Goal: Task Accomplishment & Management: Manage account settings

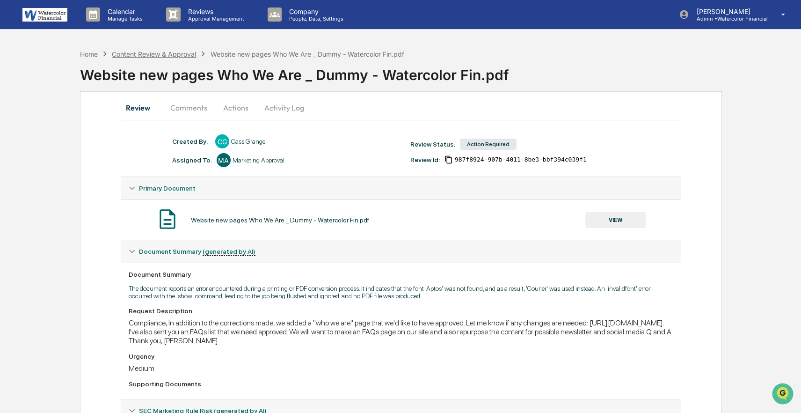
click at [130, 56] on div "Content Review & Approval" at bounding box center [154, 54] width 84 height 8
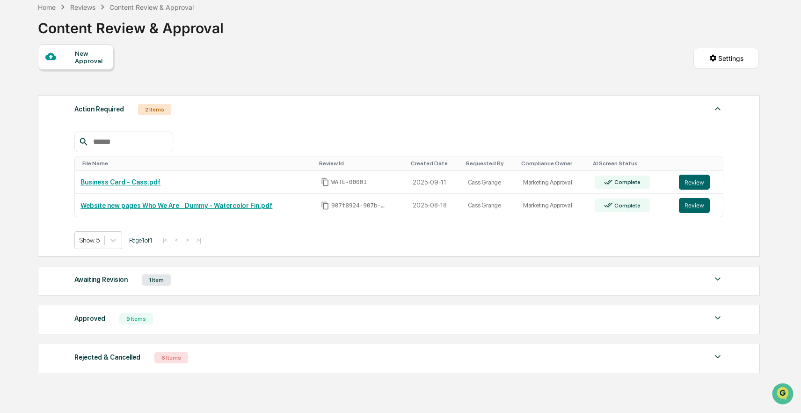
scroll to position [84, 0]
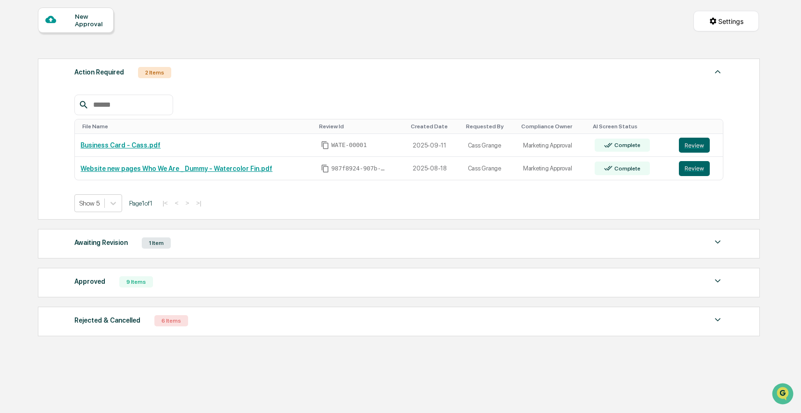
click at [276, 285] on div "Approved 9 Items" at bounding box center [398, 281] width 649 height 13
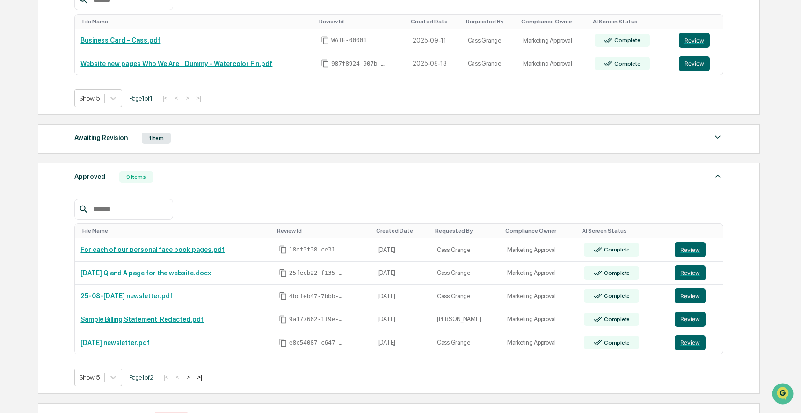
scroll to position [193, 0]
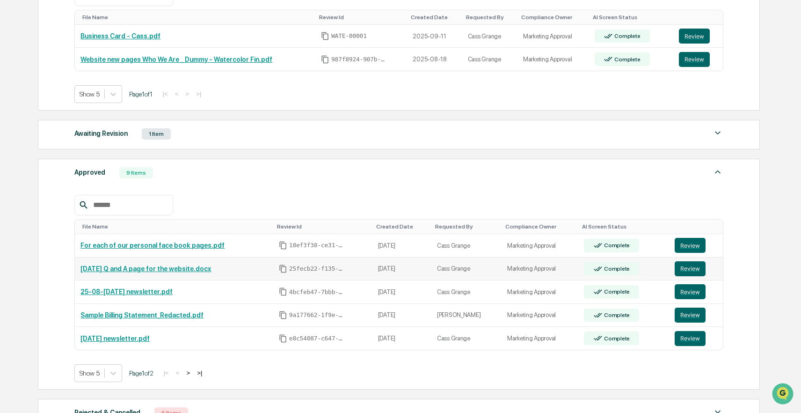
click at [180, 270] on link "8-15-25 Q and A page for the website.docx" at bounding box center [145, 268] width 131 height 7
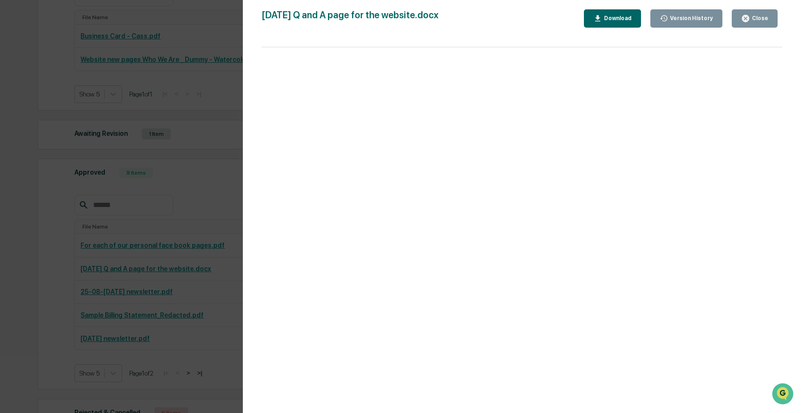
click at [766, 15] on div "Close" at bounding box center [759, 18] width 18 height 7
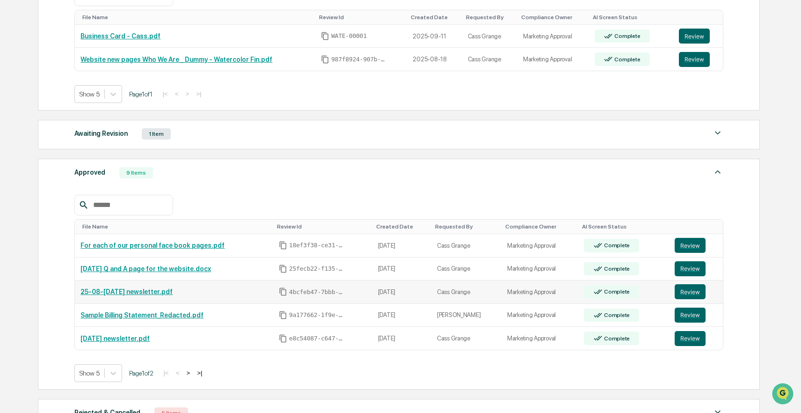
click at [173, 295] on link "25-08-04 August 2025 newsletter.pdf" at bounding box center [126, 291] width 92 height 7
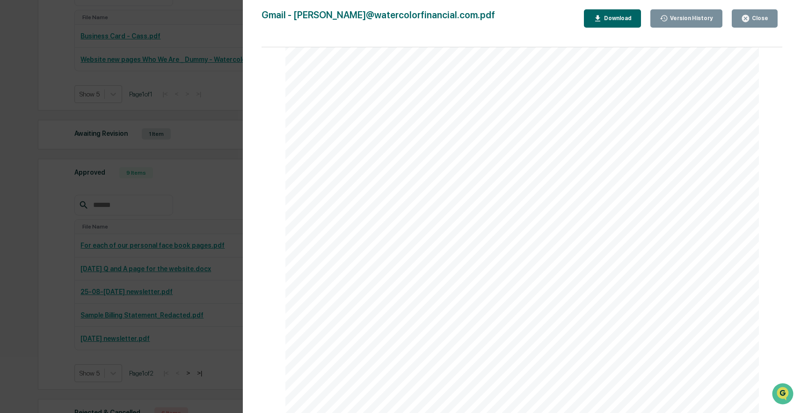
scroll to position [0, 0]
click at [751, 25] on button "Close" at bounding box center [755, 18] width 46 height 18
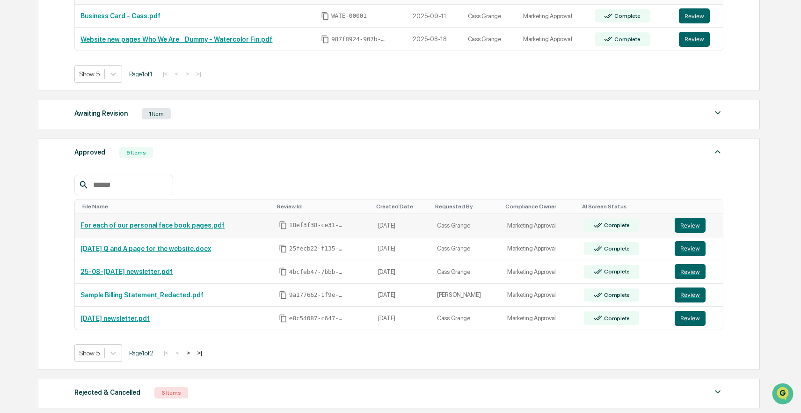
scroll to position [214, 0]
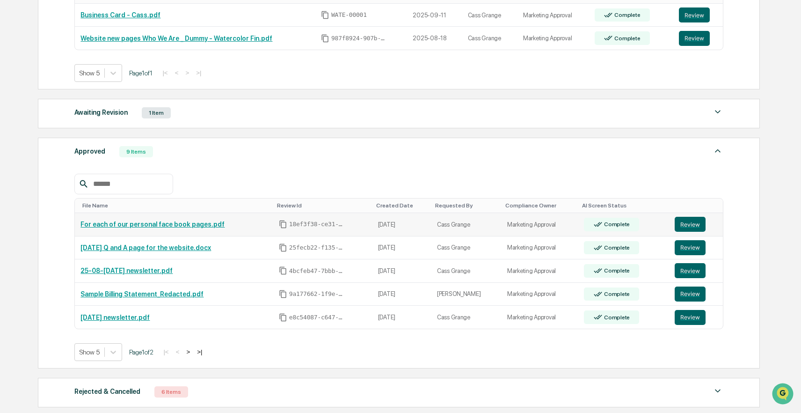
click at [212, 226] on link "For each of our personal face book pages.pdf" at bounding box center [152, 223] width 144 height 7
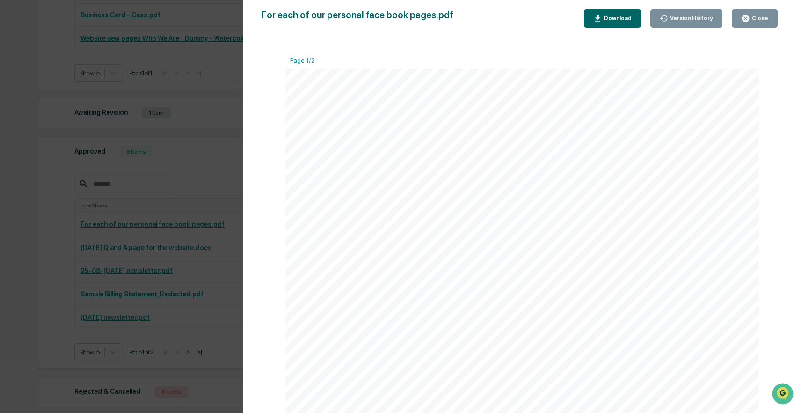
click at [760, 12] on button "Close" at bounding box center [755, 18] width 46 height 18
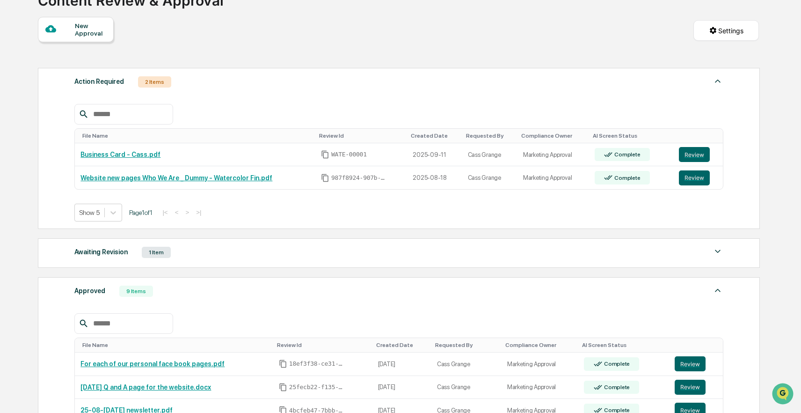
scroll to position [68, 0]
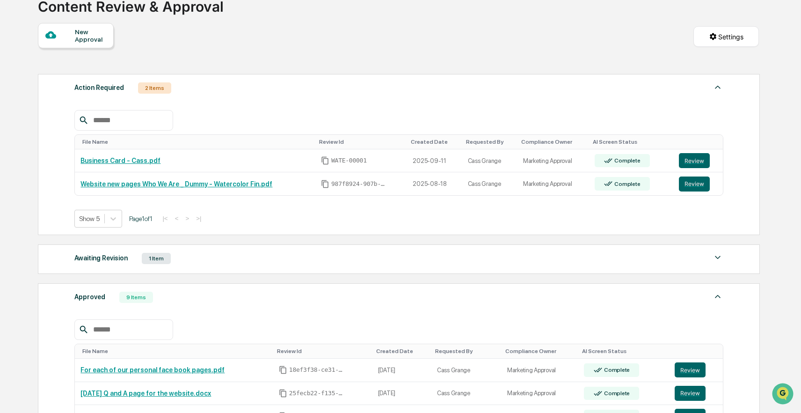
click at [357, 266] on div "Awaiting Revision 1 Item File Name Review Id Created Date Requested By Complian…" at bounding box center [399, 258] width 722 height 29
click at [345, 263] on div "Awaiting Revision 1 Item" at bounding box center [398, 258] width 649 height 13
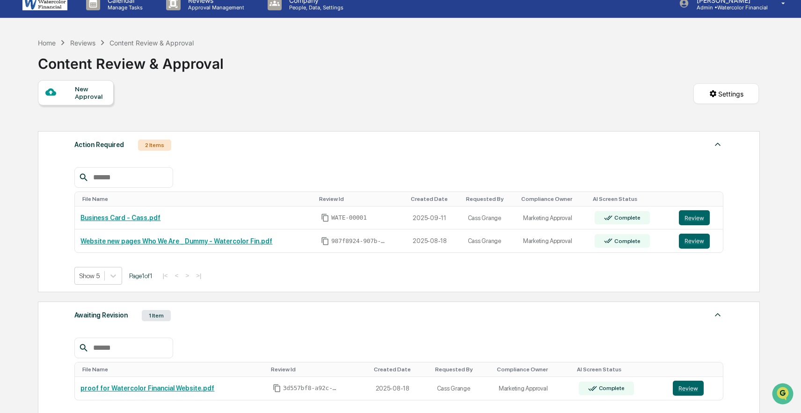
scroll to position [0, 0]
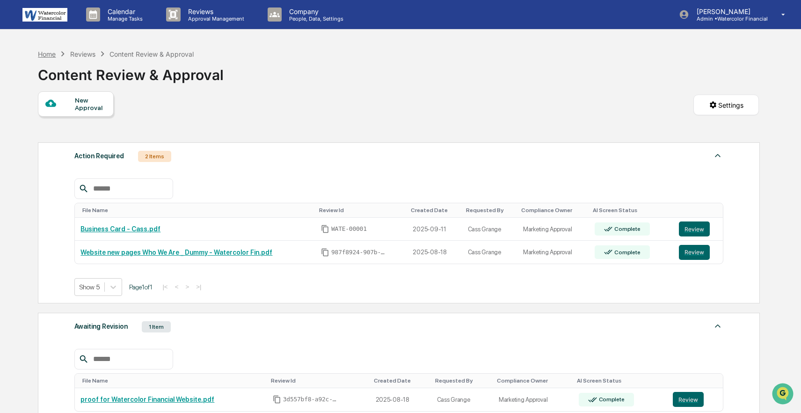
click at [51, 51] on div "Home" at bounding box center [47, 54] width 18 height 8
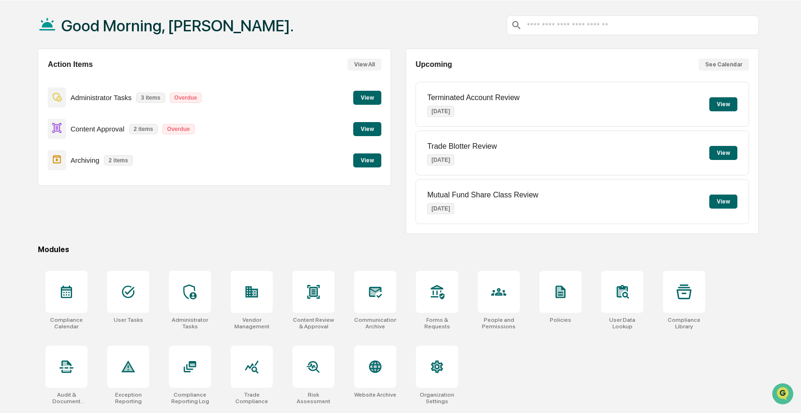
scroll to position [44, 0]
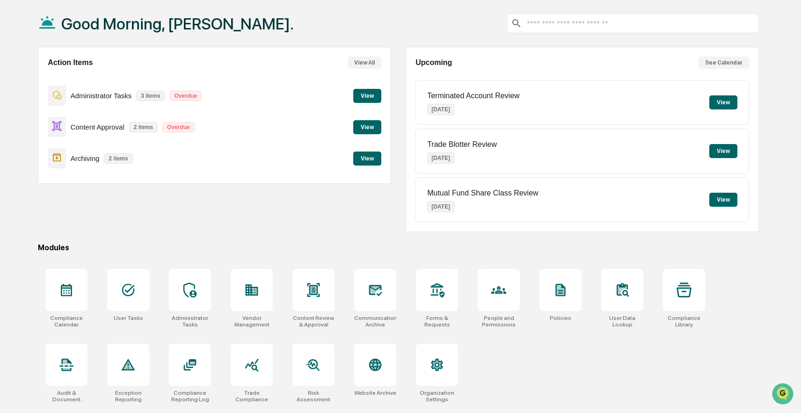
click at [161, 241] on div "Good Morning, Lindsay. Action Items View All Administrator Tasks 3 items Overdu…" at bounding box center [398, 206] width 749 height 413
click at [368, 133] on button "View" at bounding box center [367, 127] width 28 height 14
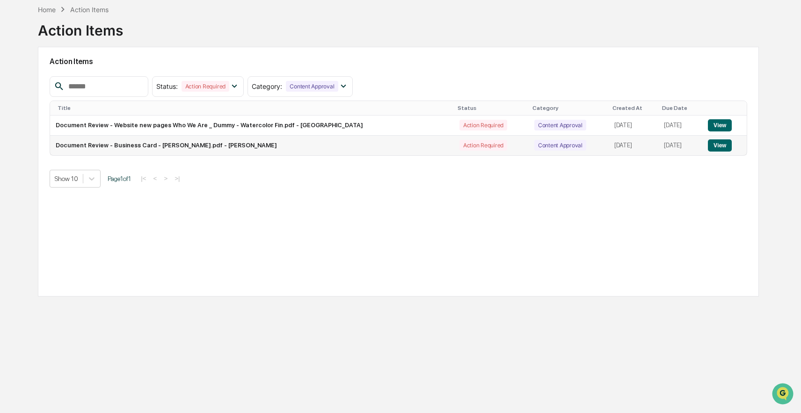
click at [720, 146] on button "View" at bounding box center [720, 145] width 24 height 12
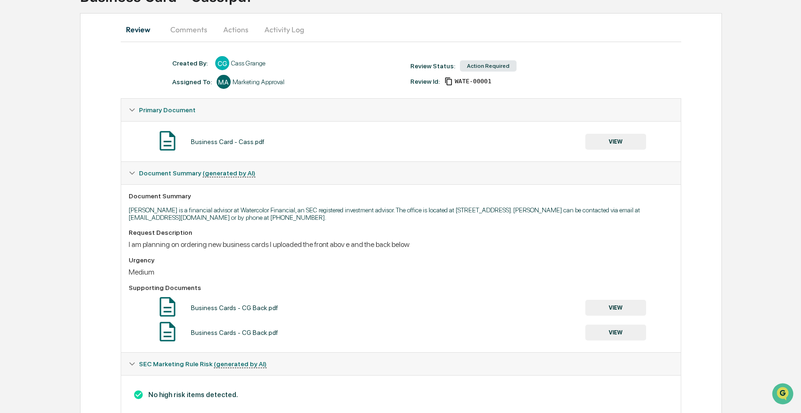
scroll to position [91, 0]
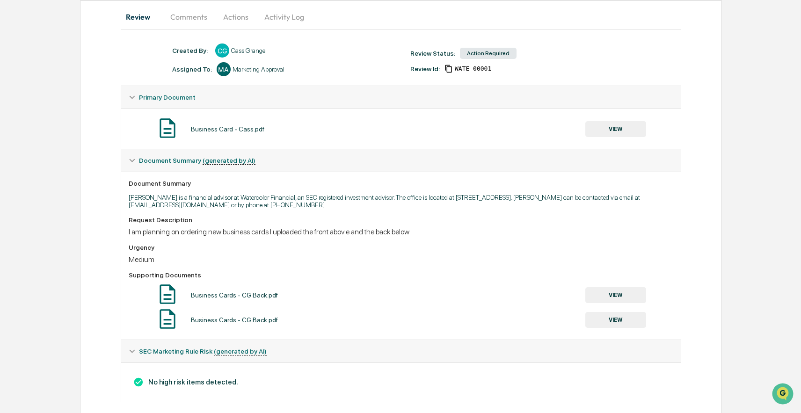
click at [619, 298] on button "VIEW" at bounding box center [615, 295] width 61 height 16
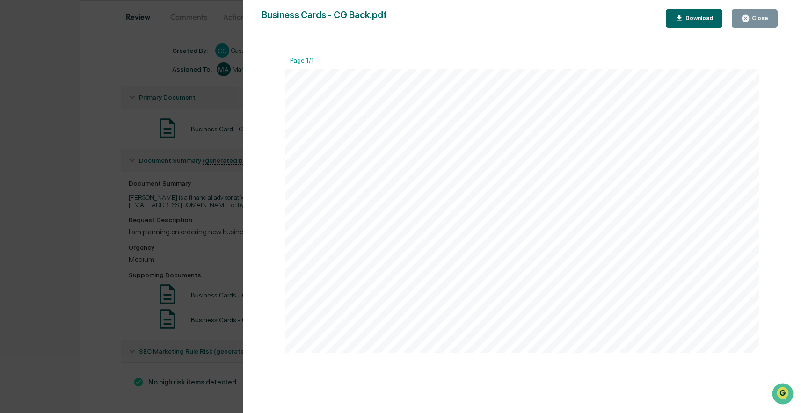
click at [763, 20] on div "Close" at bounding box center [759, 18] width 18 height 7
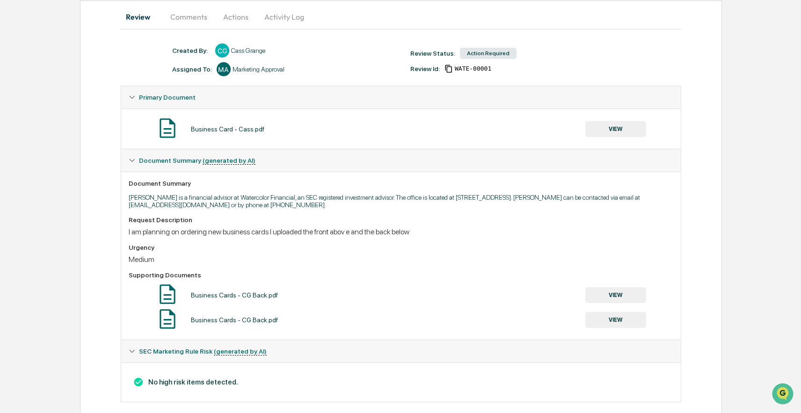
click at [624, 323] on button "VIEW" at bounding box center [615, 320] width 61 height 16
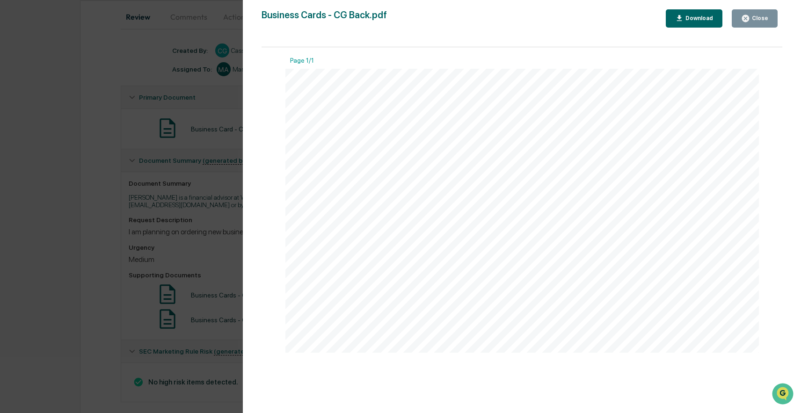
click at [755, 18] on div "Close" at bounding box center [759, 18] width 18 height 7
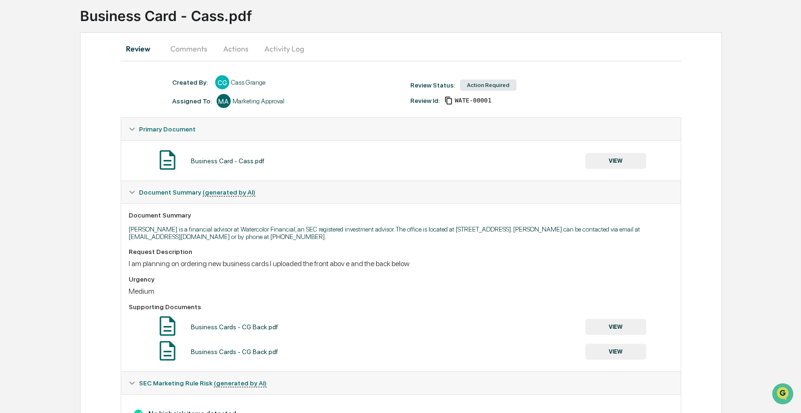
scroll to position [14, 0]
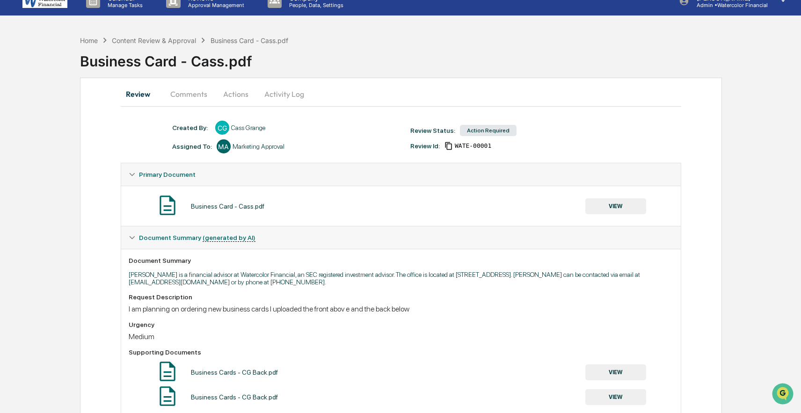
click at [197, 92] on button "Comments" at bounding box center [189, 94] width 52 height 22
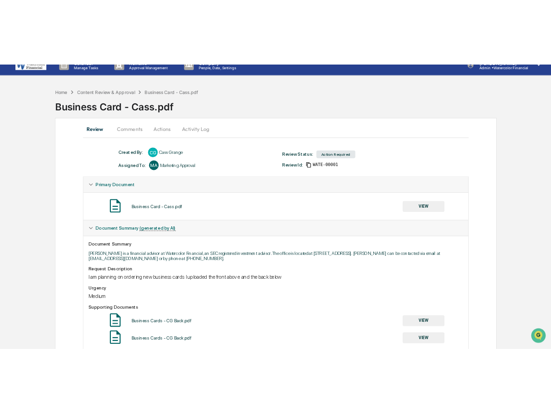
scroll to position [0, 0]
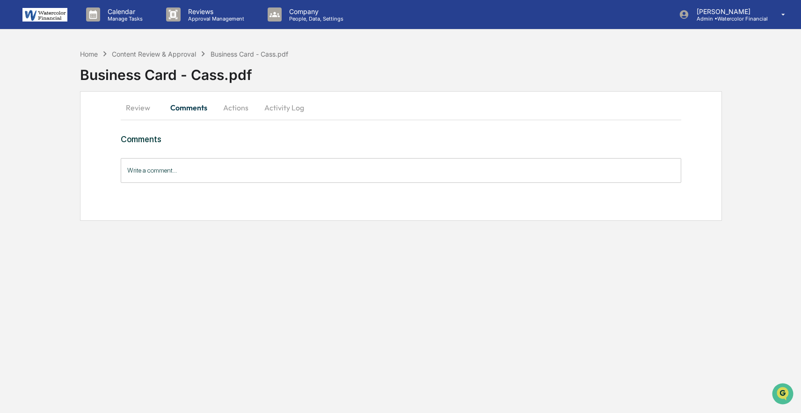
click at [214, 174] on input "Write a comment..." at bounding box center [401, 170] width 560 height 25
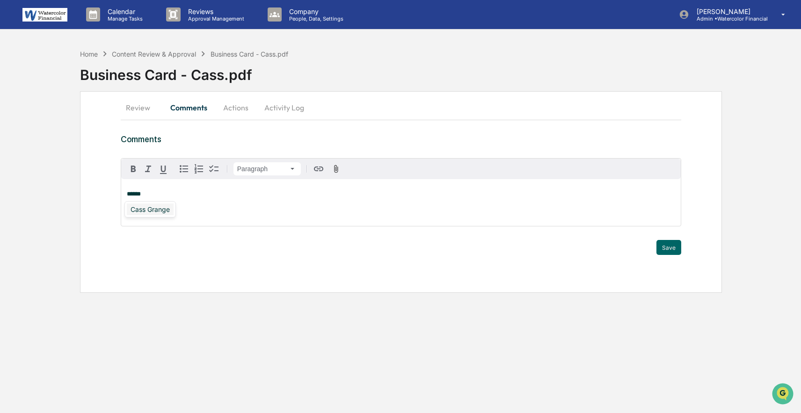
click at [155, 210] on div "Cass Grange" at bounding box center [150, 209] width 47 height 12
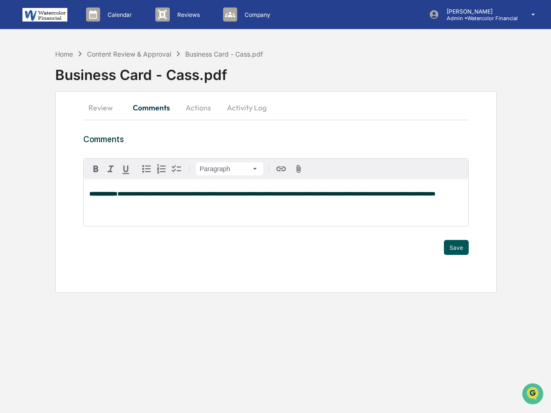
click at [454, 250] on button "Save" at bounding box center [456, 247] width 25 height 15
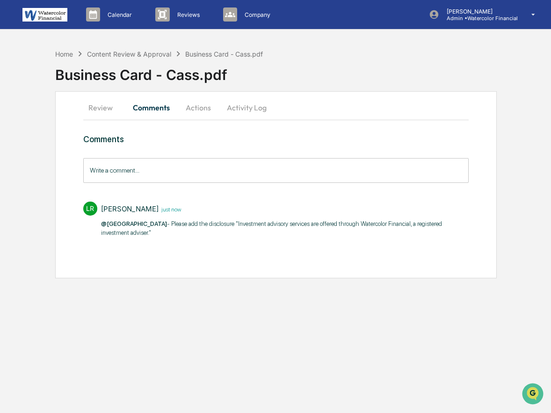
click at [202, 114] on button "Actions" at bounding box center [198, 107] width 42 height 22
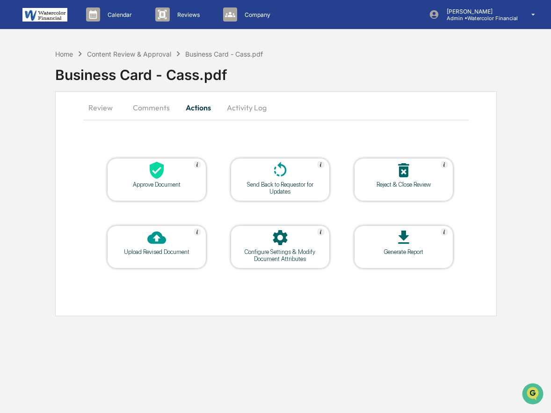
click at [272, 184] on div "Send Back to Requestor for Updates" at bounding box center [280, 188] width 84 height 14
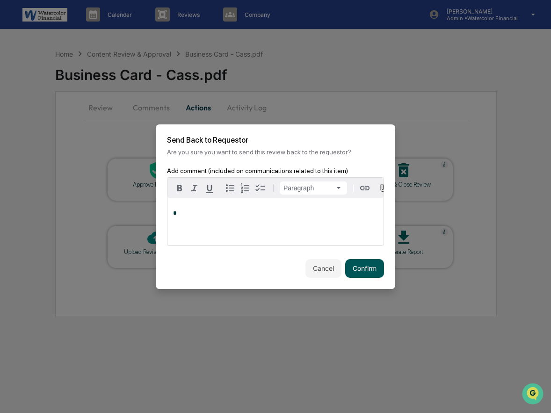
click at [366, 273] on button "Confirm" at bounding box center [364, 268] width 39 height 19
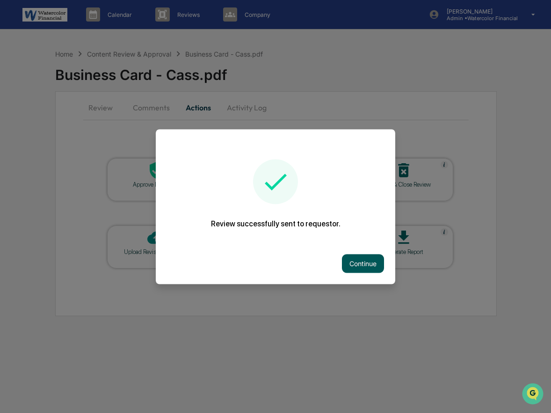
click at [366, 268] on button "Continue" at bounding box center [363, 263] width 42 height 19
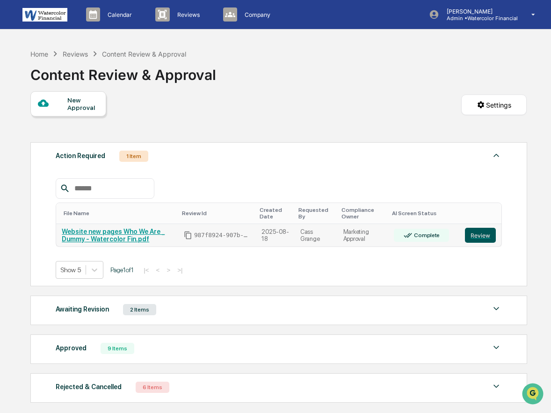
click at [479, 239] on button "Review" at bounding box center [480, 235] width 31 height 15
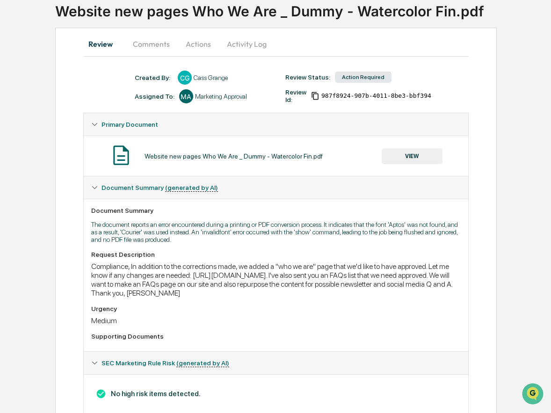
scroll to position [91, 0]
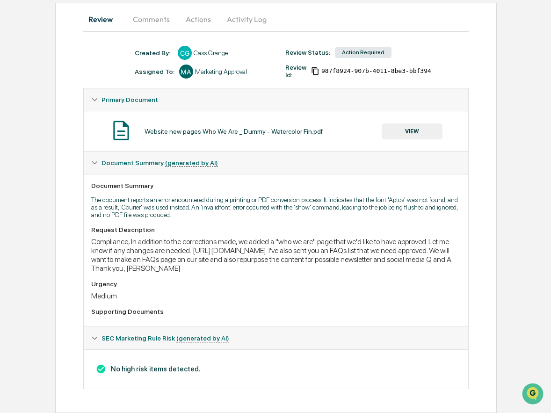
click at [399, 128] on button "VIEW" at bounding box center [412, 131] width 61 height 16
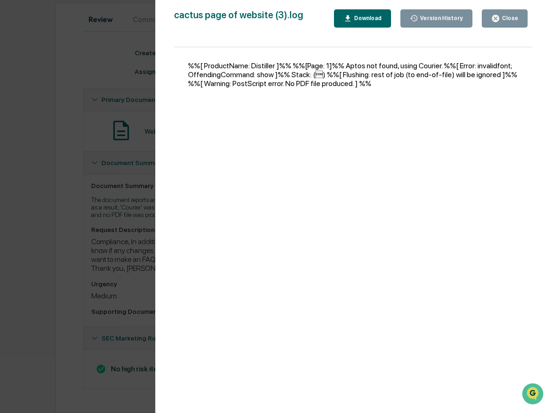
click at [368, 14] on button "Download" at bounding box center [362, 18] width 57 height 18
click at [509, 21] on div "Close" at bounding box center [509, 18] width 18 height 7
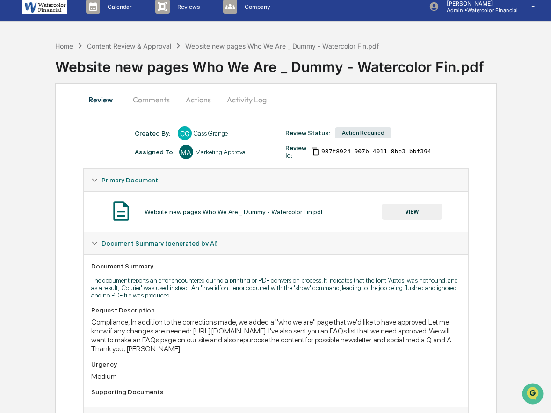
scroll to position [0, 0]
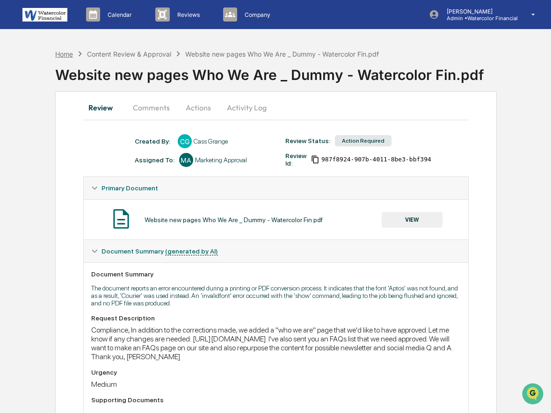
click at [66, 55] on div "Home" at bounding box center [64, 54] width 18 height 8
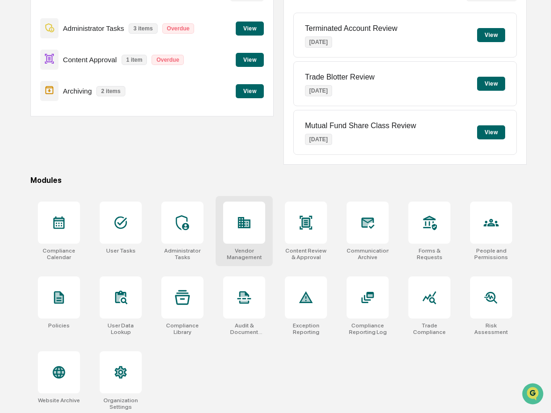
scroll to position [115, 0]
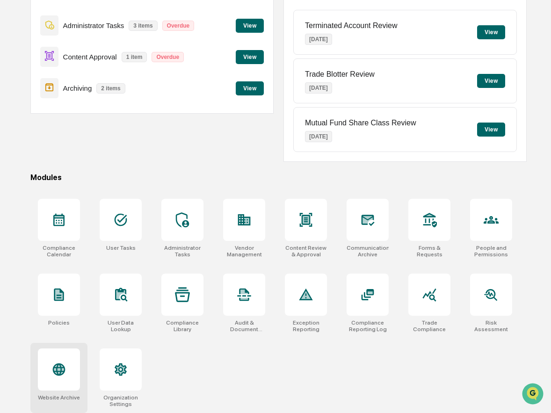
click at [61, 380] on div at bounding box center [59, 369] width 42 height 42
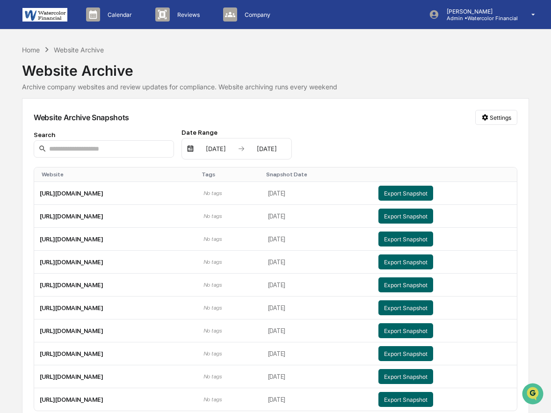
click at [129, 132] on div "Search" at bounding box center [104, 134] width 140 height 7
click at [79, 47] on div "Website Archive" at bounding box center [79, 50] width 50 height 8
click at [33, 54] on div "Home Website Archive" at bounding box center [63, 49] width 82 height 10
click at [33, 49] on div "Home" at bounding box center [31, 50] width 18 height 8
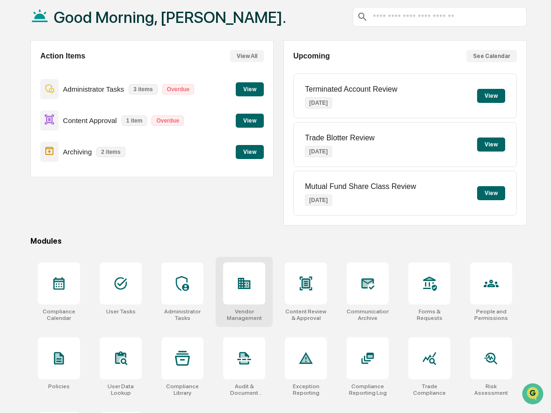
scroll to position [115, 0]
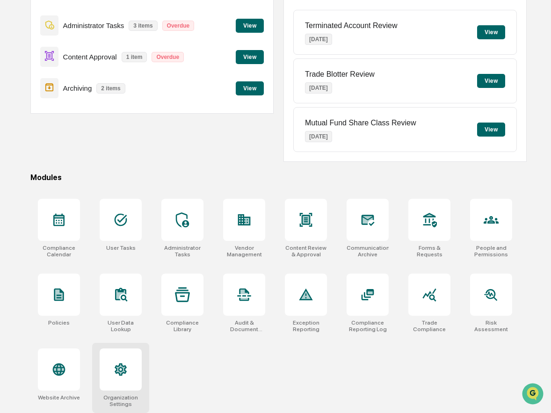
click at [110, 376] on div at bounding box center [121, 369] width 42 height 42
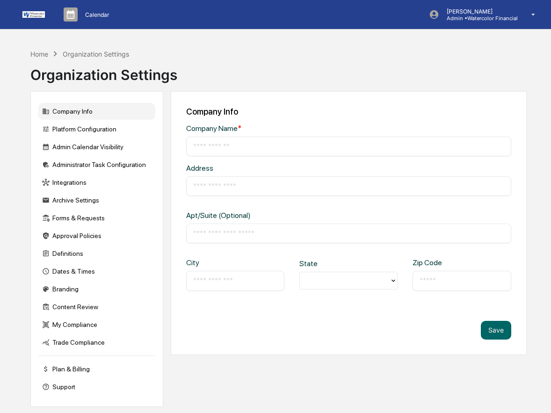
type input "**********"
type input "******"
type input "*****"
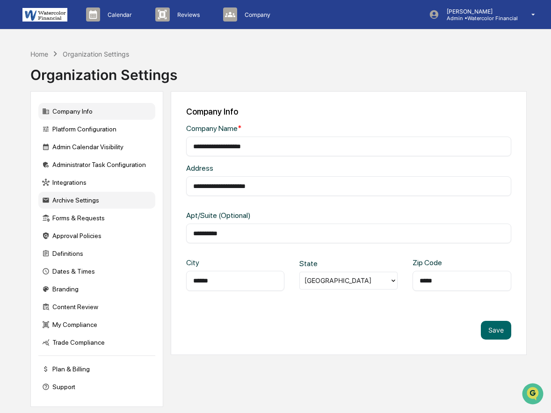
click at [98, 196] on div "Archive Settings" at bounding box center [96, 200] width 117 height 17
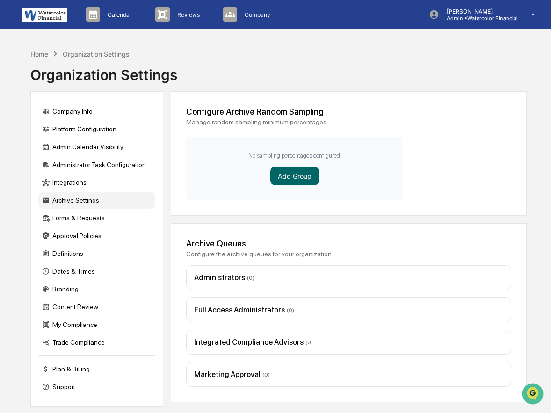
scroll to position [44, 0]
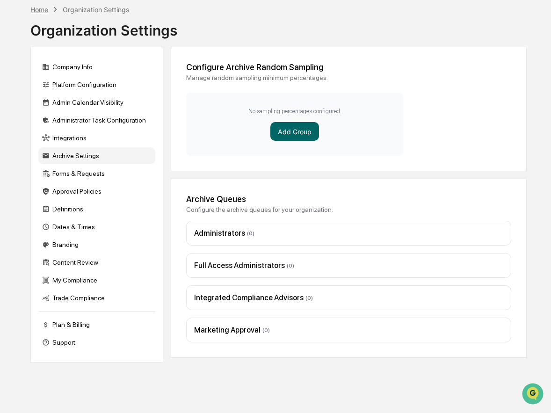
click at [40, 9] on div "Home" at bounding box center [39, 10] width 18 height 8
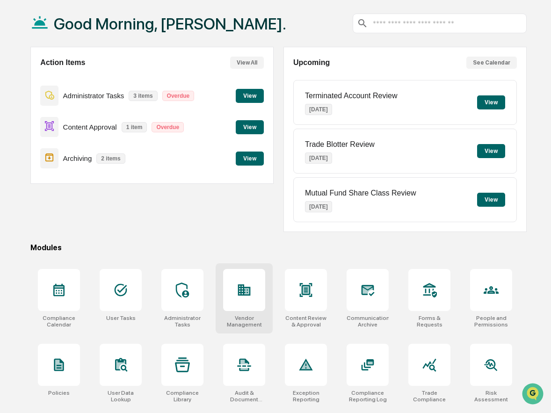
scroll to position [115, 0]
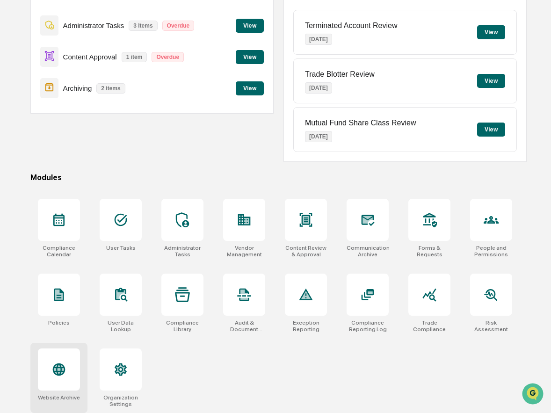
click at [57, 388] on div at bounding box center [59, 369] width 42 height 42
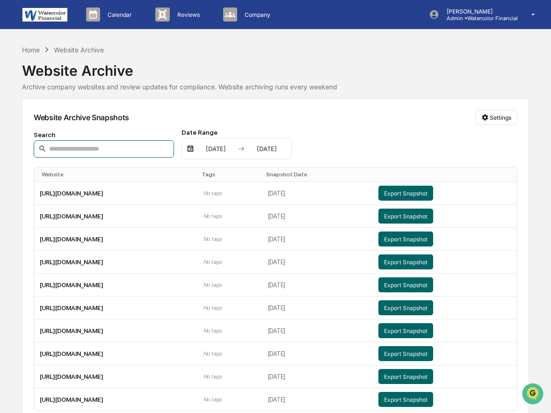
click at [96, 149] on input at bounding box center [104, 148] width 140 height 17
paste input "**********"
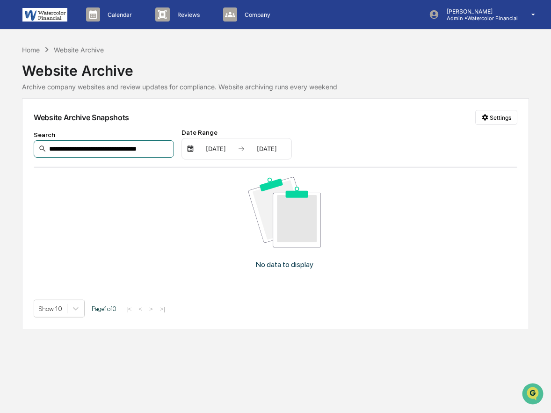
type input "**********"
click at [33, 44] on div "Home Website Archive" at bounding box center [63, 49] width 82 height 10
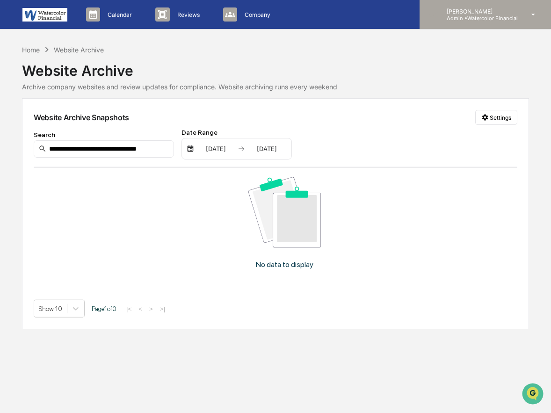
click at [457, 19] on p "Admin • Watercolor Financial" at bounding box center [478, 18] width 79 height 7
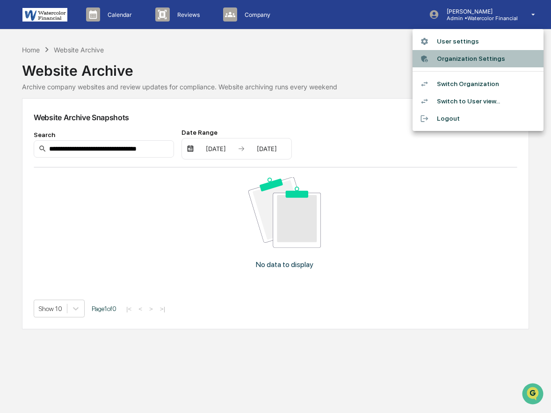
click at [472, 62] on li "Organization Settings" at bounding box center [478, 58] width 131 height 17
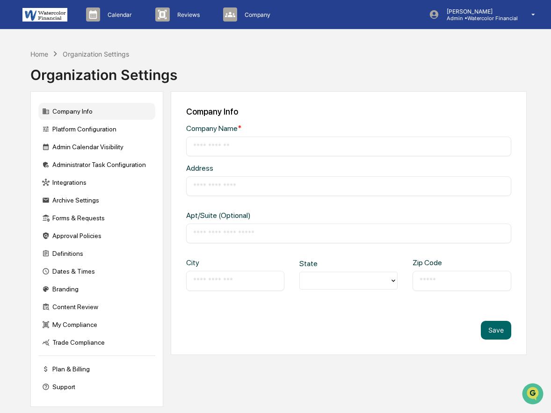
type input "**********"
type input "******"
type input "*****"
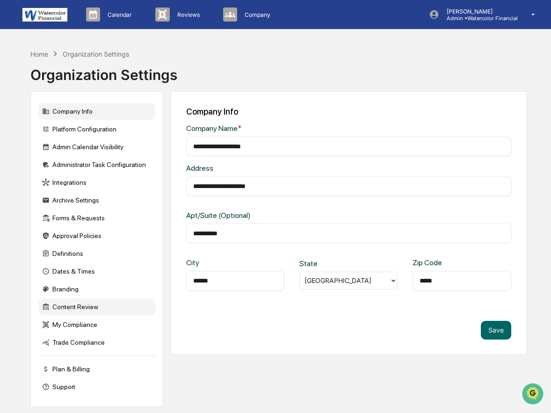
click at [80, 308] on div "Content Review" at bounding box center [96, 306] width 117 height 17
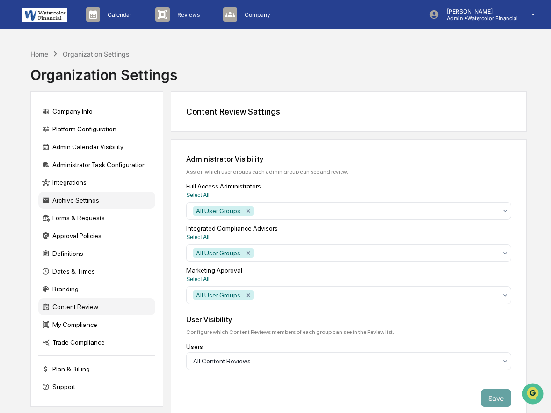
click at [99, 204] on div "Archive Settings" at bounding box center [96, 200] width 117 height 17
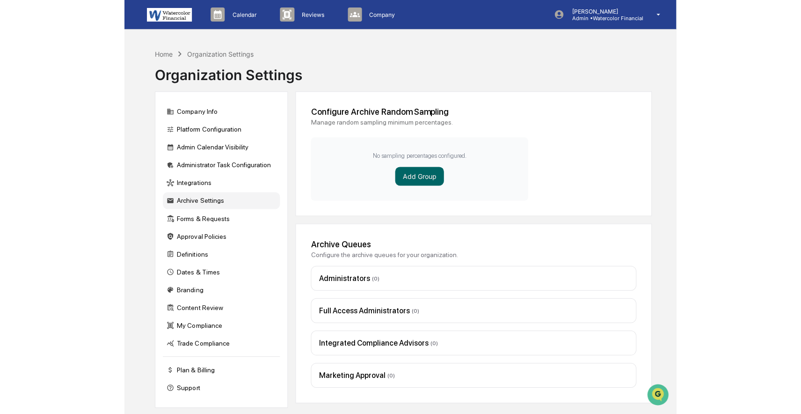
scroll to position [44, 0]
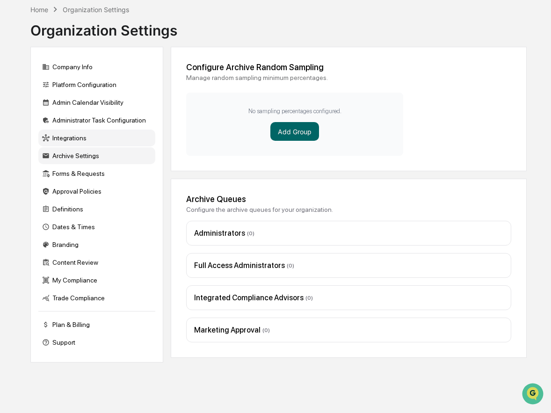
click at [100, 138] on div "Integrations" at bounding box center [96, 138] width 117 height 17
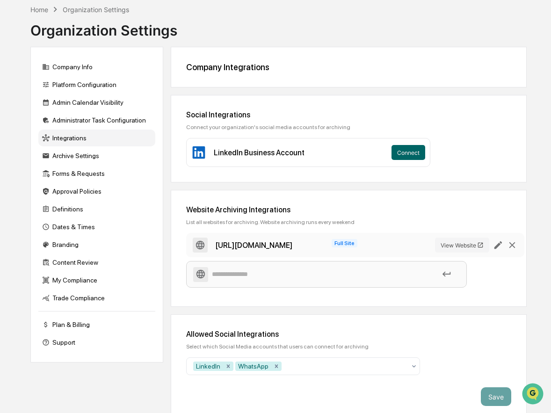
click at [254, 269] on input at bounding box center [326, 274] width 267 height 16
paste input "**********"
type input "**********"
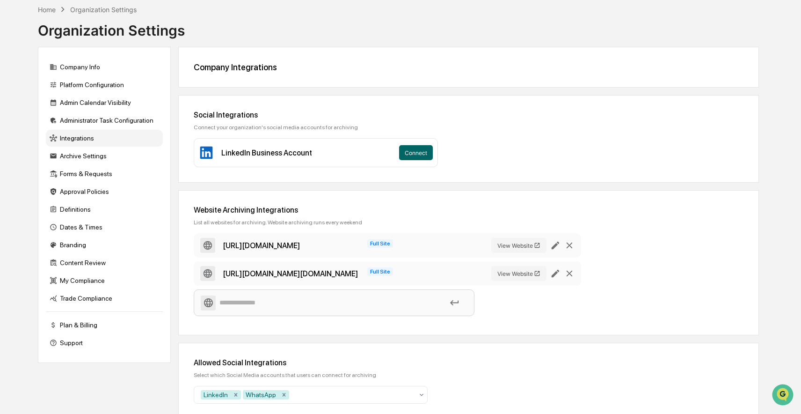
click at [319, 298] on input at bounding box center [334, 302] width 267 height 16
paste input "**********"
type input "**********"
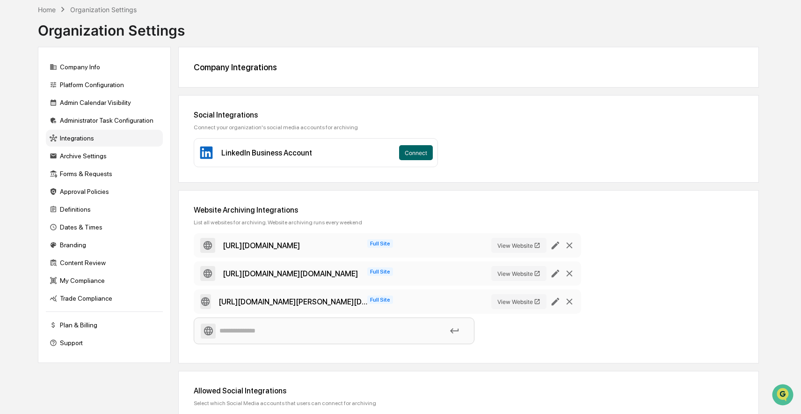
scroll to position [0, 0]
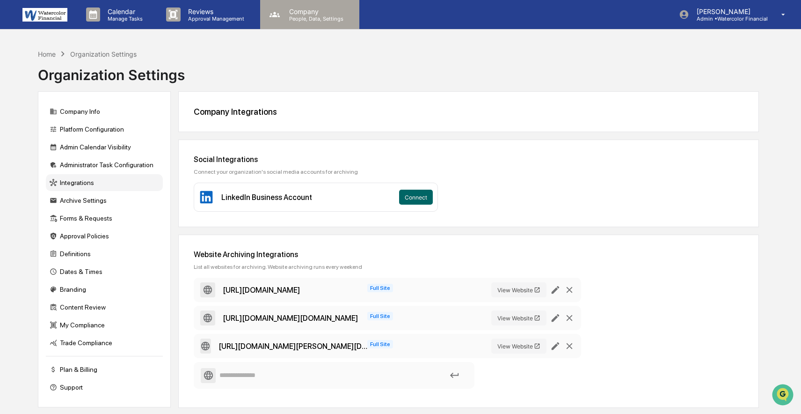
click at [307, 22] on div "Company People, Data, Settings" at bounding box center [309, 14] width 99 height 29
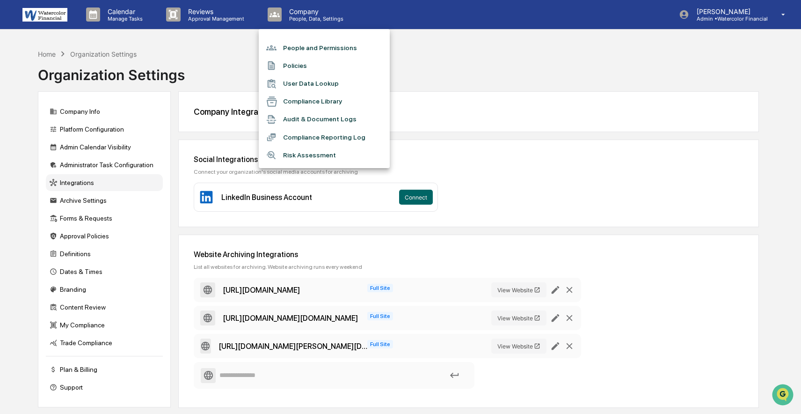
click at [311, 45] on li "People and Permissions" at bounding box center [324, 48] width 131 height 18
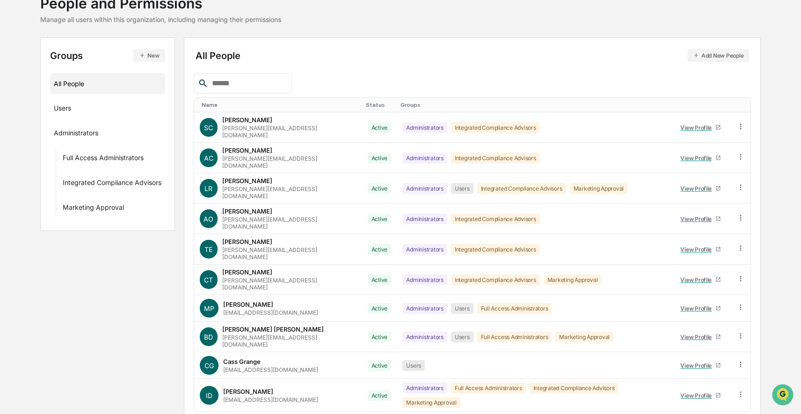
scroll to position [68, 0]
